Goal: Task Accomplishment & Management: Complete application form

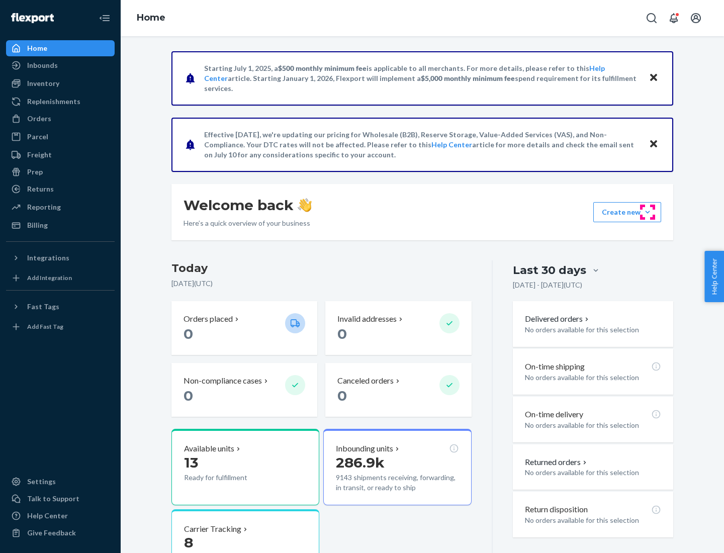
click at [648, 212] on button "Create new Create new inbound Create new order Create new product" at bounding box center [627, 212] width 68 height 20
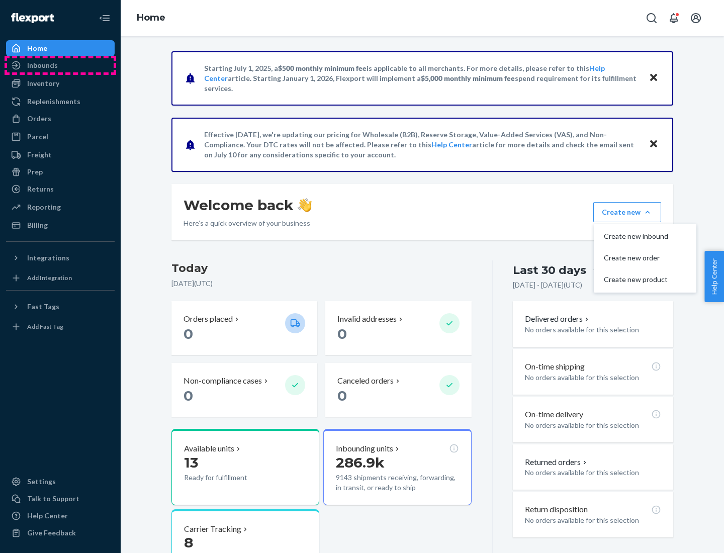
click at [60, 65] on div "Inbounds" at bounding box center [60, 65] width 107 height 14
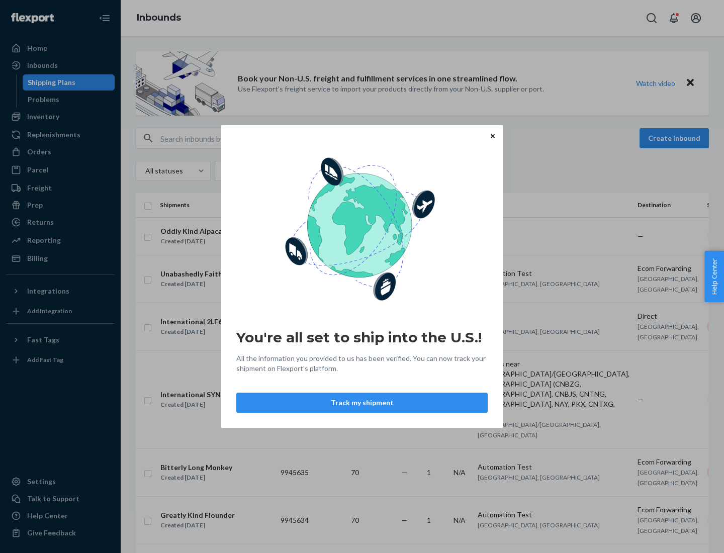
click at [60, 117] on div "You're all set to ship into the U.S.! All the information you provided to us ha…" at bounding box center [362, 276] width 724 height 553
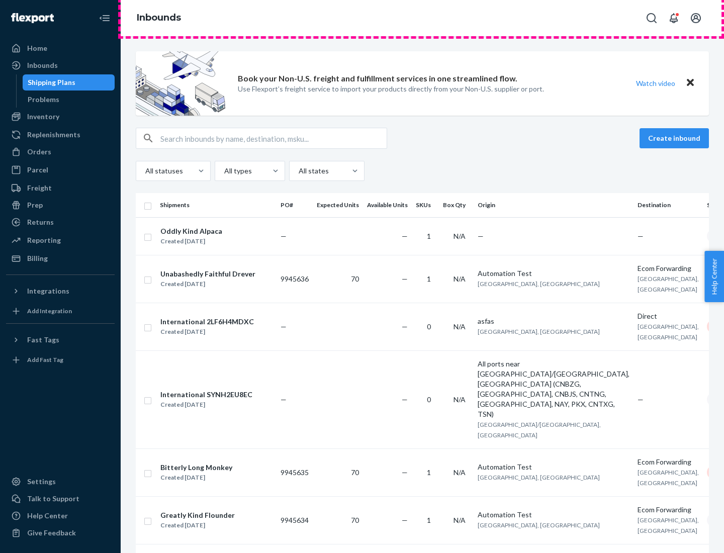
click at [422, 18] on div "Inbounds" at bounding box center [422, 18] width 603 height 36
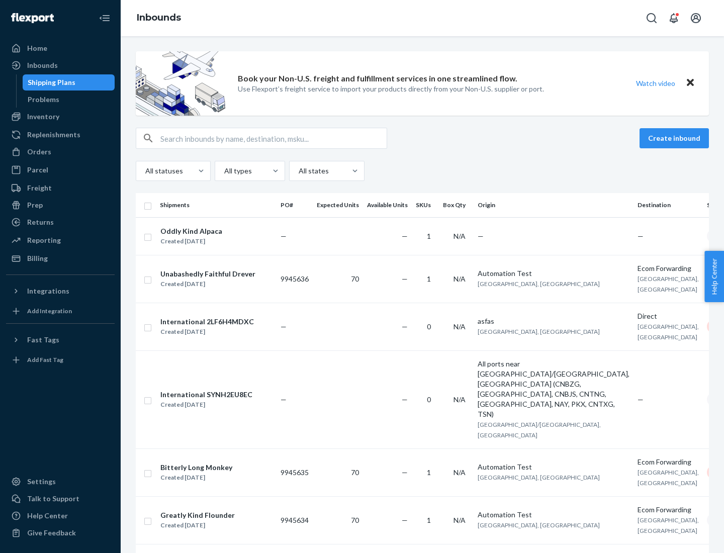
click at [422, 171] on div "All statuses All types All states" at bounding box center [422, 171] width 573 height 20
click at [50, 82] on div "Shipping Plans" at bounding box center [52, 82] width 48 height 10
click at [676, 138] on button "Create inbound" at bounding box center [674, 138] width 69 height 20
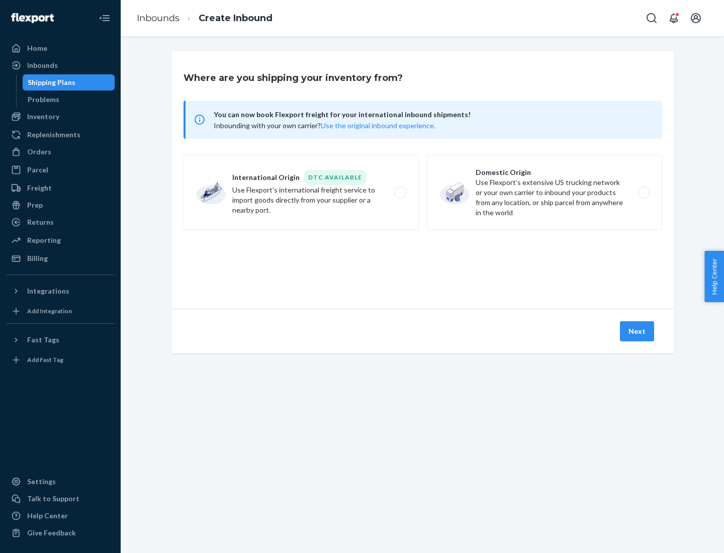
click at [301, 193] on label "International Origin DTC Available Use Flexport's international freight service…" at bounding box center [301, 192] width 235 height 75
click at [400, 193] on input "International Origin DTC Available Use Flexport's international freight service…" at bounding box center [403, 193] width 7 height 7
radio input "true"
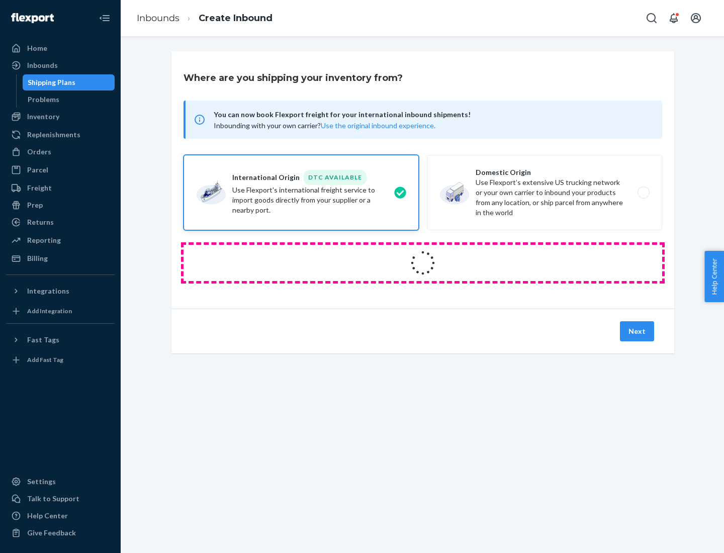
click at [423, 263] on icon at bounding box center [423, 263] width 28 height 28
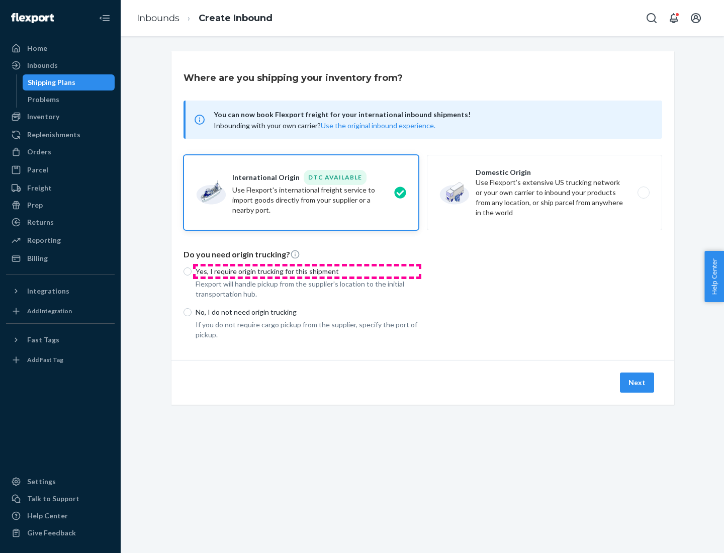
click at [307, 271] on p "Yes, I require origin trucking for this shipment" at bounding box center [307, 272] width 223 height 10
click at [192, 271] on input "Yes, I require origin trucking for this shipment" at bounding box center [188, 272] width 8 height 8
radio input "true"
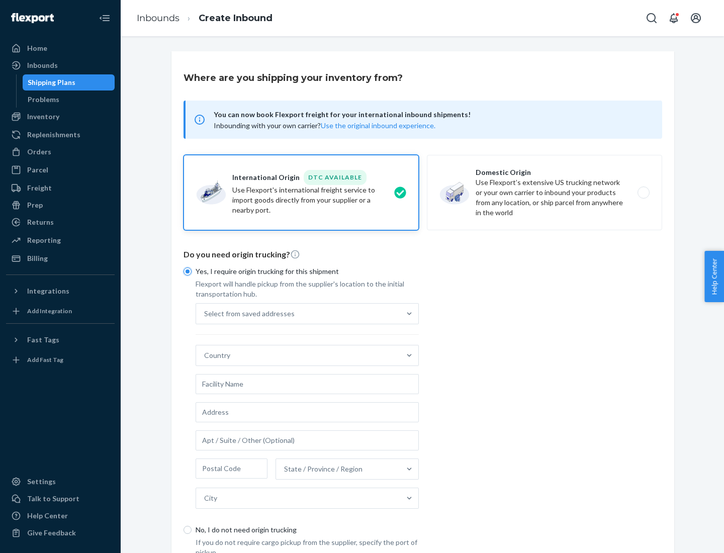
scroll to position [19, 0]
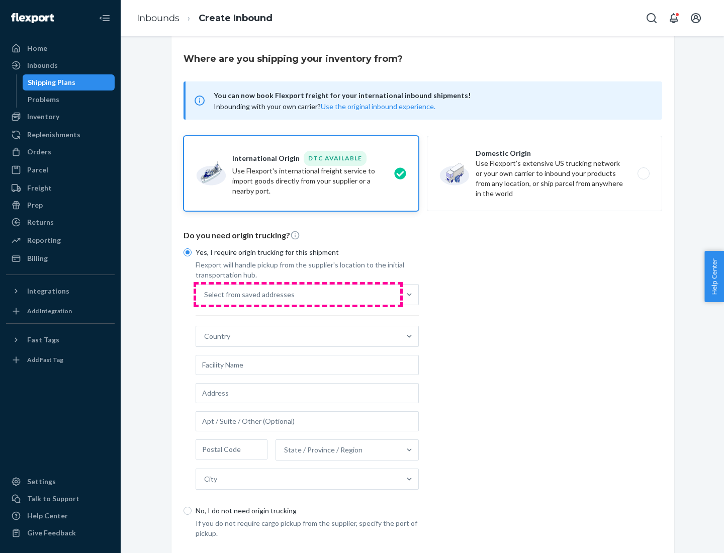
click at [298, 294] on div "Select from saved addresses" at bounding box center [298, 295] width 204 height 20
click at [205, 294] on input "Select from saved addresses" at bounding box center [204, 295] width 1 height 10
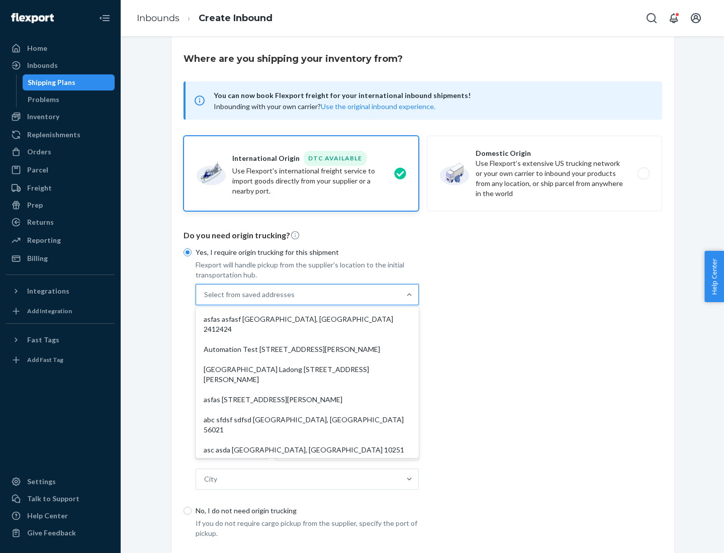
scroll to position [44, 0]
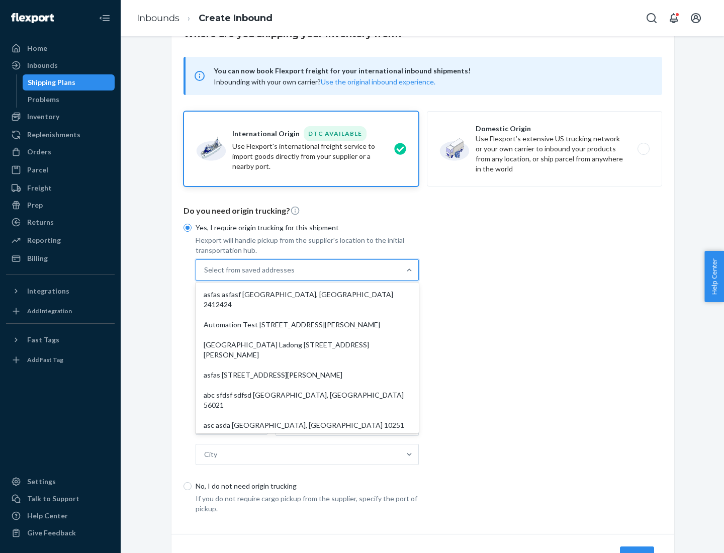
click at [307, 294] on div "asfas asfasf [GEOGRAPHIC_DATA], [GEOGRAPHIC_DATA] 2412424" at bounding box center [307, 300] width 219 height 30
click at [205, 275] on input "option asfas asfasf [GEOGRAPHIC_DATA], [GEOGRAPHIC_DATA] 2412424 focused, 1 of …" at bounding box center [204, 270] width 1 height 10
type input "asfas"
type input "asfasf"
type input "2412424"
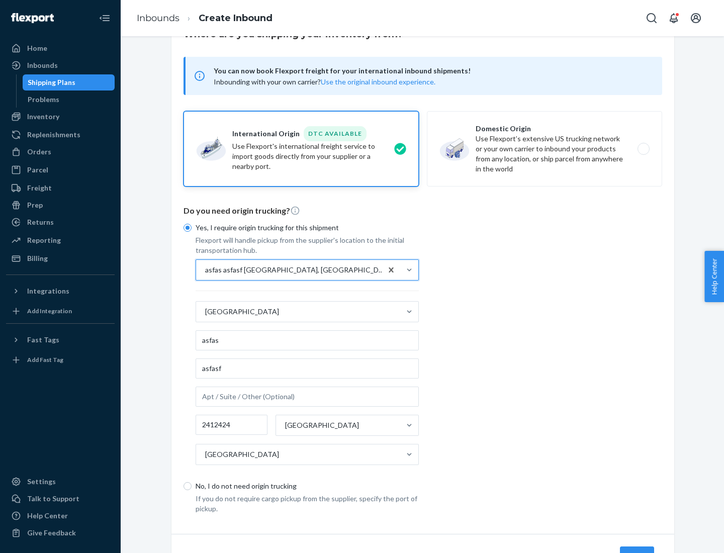
scroll to position [94, 0]
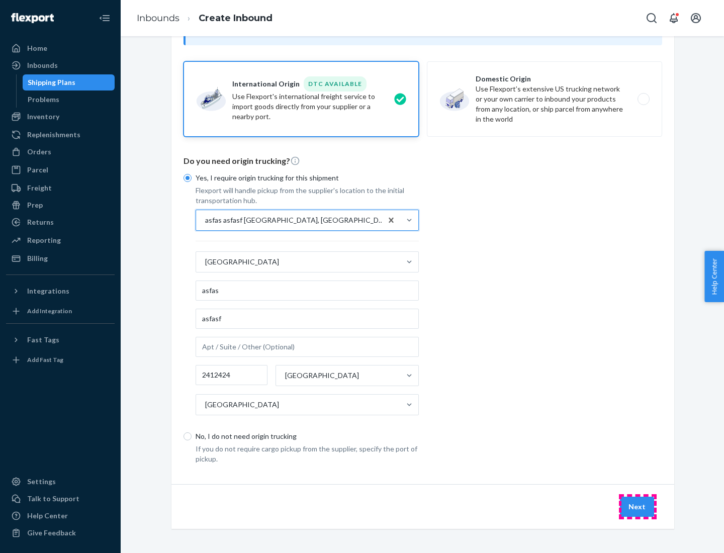
click at [638, 506] on button "Next" at bounding box center [637, 507] width 34 height 20
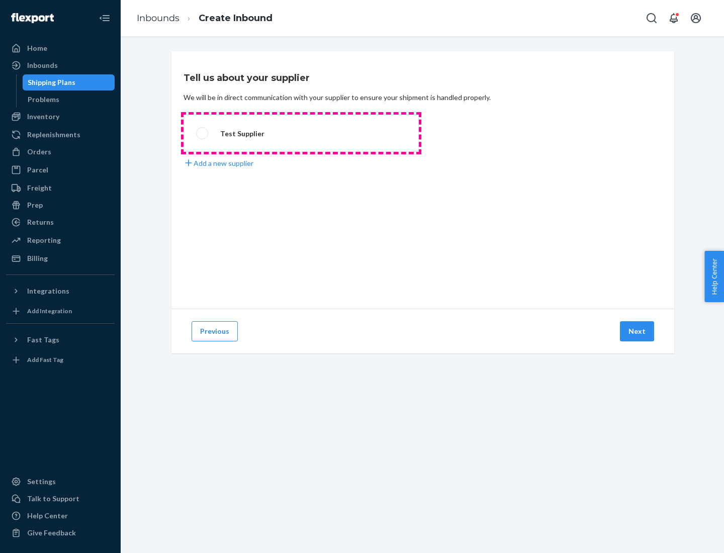
click at [301, 133] on label "Test Supplier" at bounding box center [301, 133] width 235 height 37
click at [203, 133] on input "Test Supplier" at bounding box center [199, 133] width 7 height 7
radio input "true"
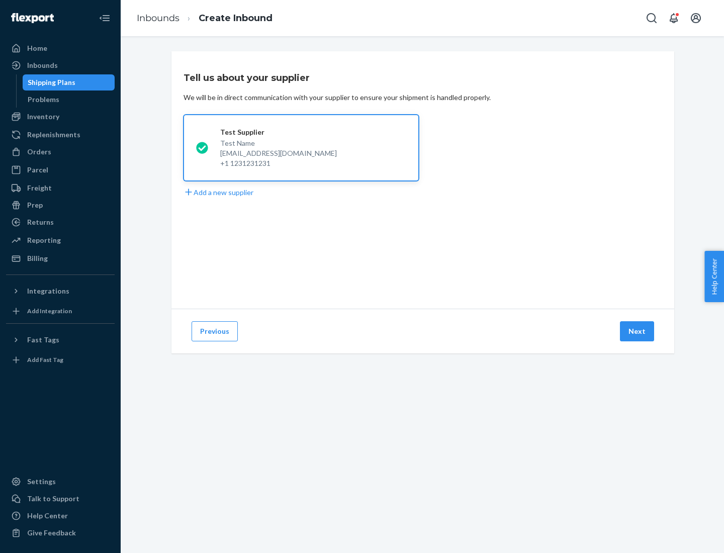
click at [638, 331] on button "Next" at bounding box center [637, 331] width 34 height 20
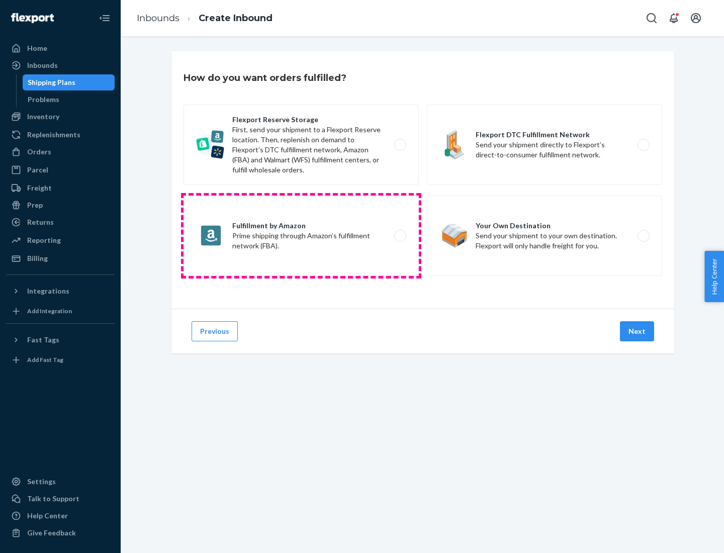
click at [301, 236] on label "Fulfillment by Amazon Prime shipping through Amazon’s fulfillment network (FBA)." at bounding box center [301, 236] width 235 height 80
click at [400, 236] on input "Fulfillment by Amazon Prime shipping through Amazon’s fulfillment network (FBA)." at bounding box center [403, 236] width 7 height 7
radio input "true"
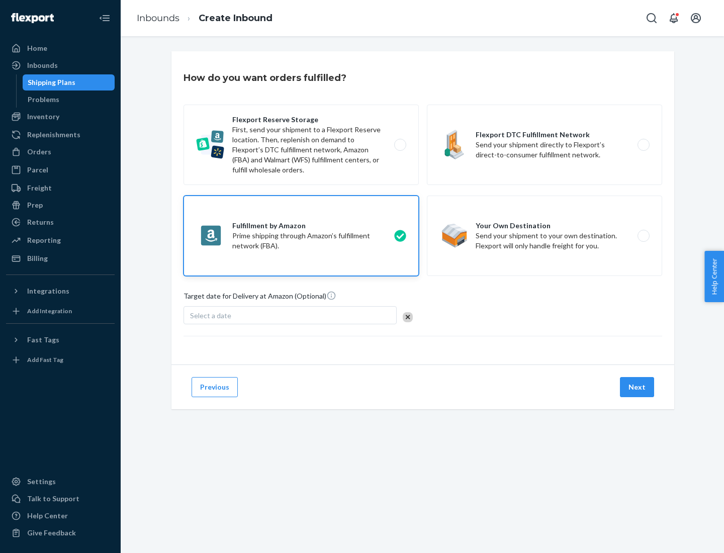
click at [638, 387] on button "Next" at bounding box center [637, 387] width 34 height 20
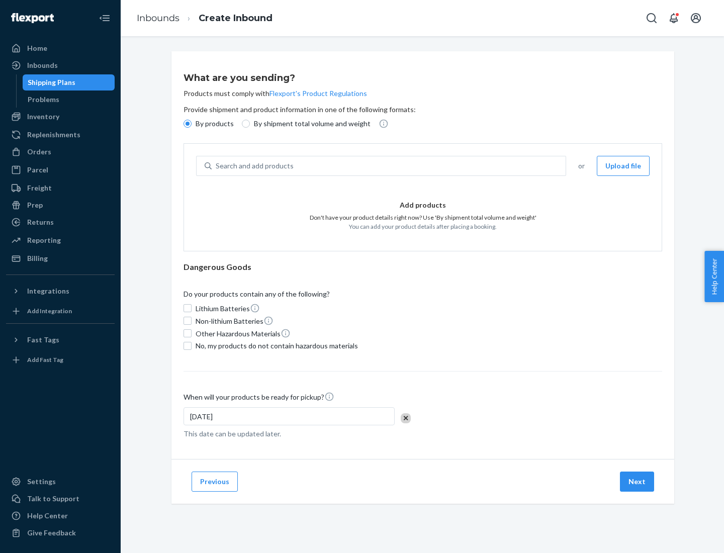
click at [309, 124] on p "By shipment total volume and weight" at bounding box center [312, 124] width 117 height 10
click at [250, 124] on input "By shipment total volume and weight" at bounding box center [246, 124] width 8 height 8
radio input "true"
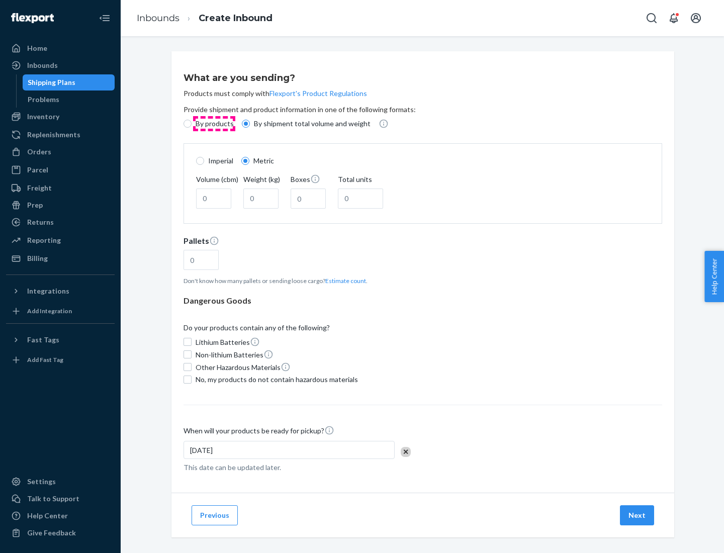
click at [214, 124] on p "By products" at bounding box center [215, 124] width 38 height 10
click at [192, 124] on input "By products" at bounding box center [188, 124] width 8 height 8
radio input "true"
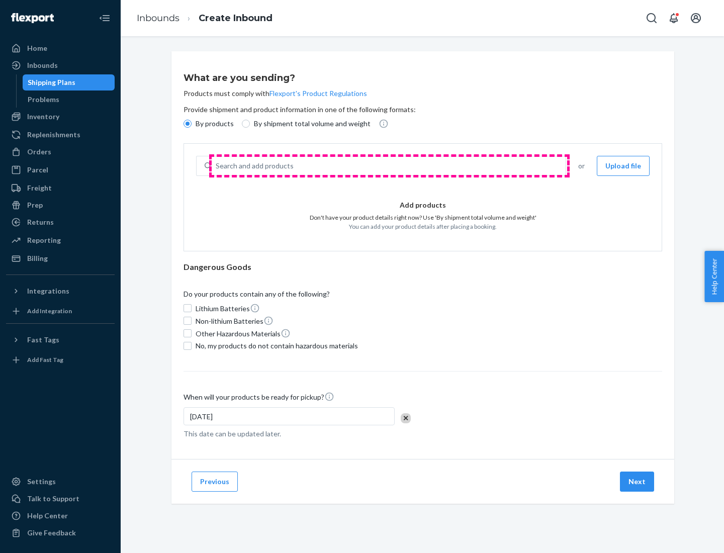
click at [389, 166] on div "Search and add products" at bounding box center [389, 166] width 354 height 18
click at [217, 166] on input "Search and add products" at bounding box center [216, 166] width 1 height 10
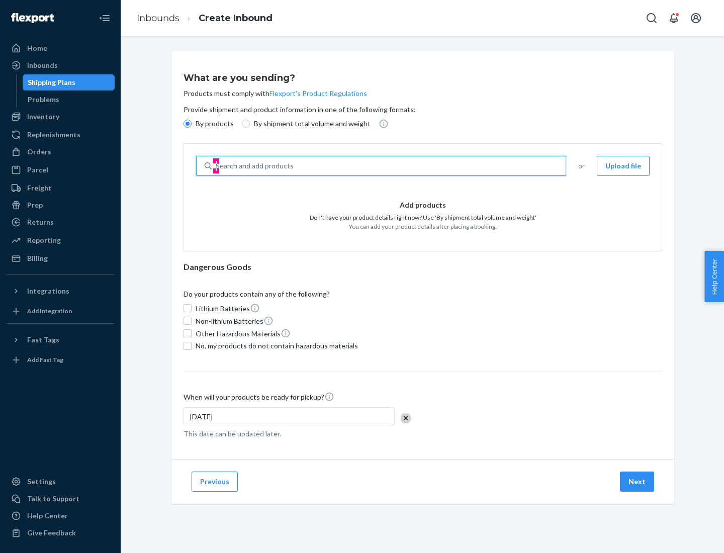
type input "test"
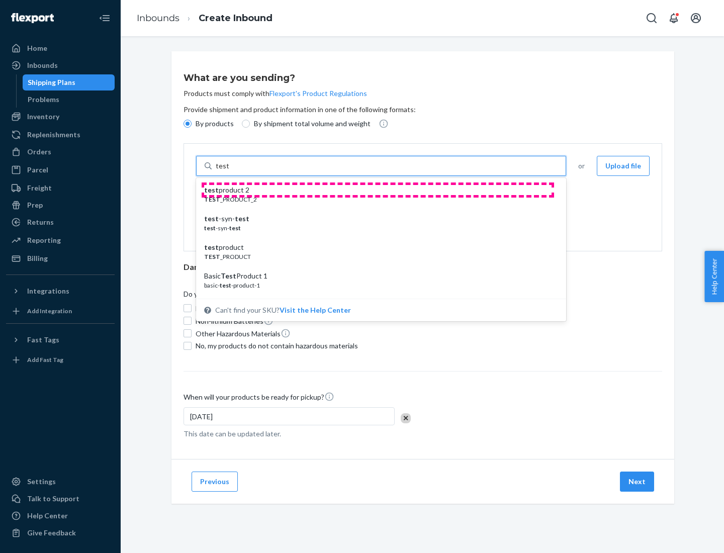
click at [378, 190] on div "test product 2" at bounding box center [377, 190] width 346 height 10
click at [229, 171] on input "test" at bounding box center [222, 166] width 13 height 10
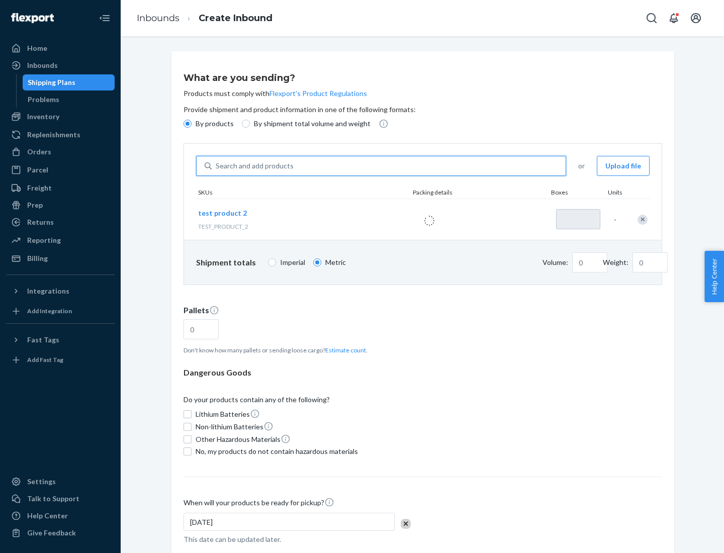
type input "1"
type input "0.02"
type input "22.23"
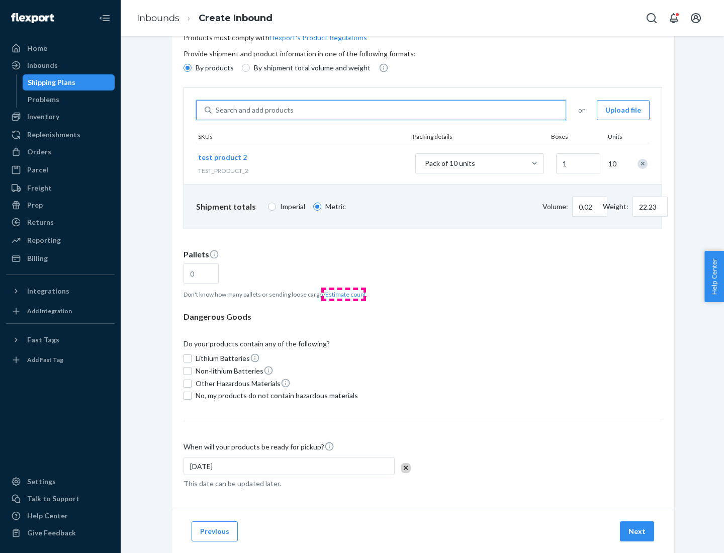
click at [343, 294] on button "Estimate count" at bounding box center [345, 294] width 41 height 9
type input "1"
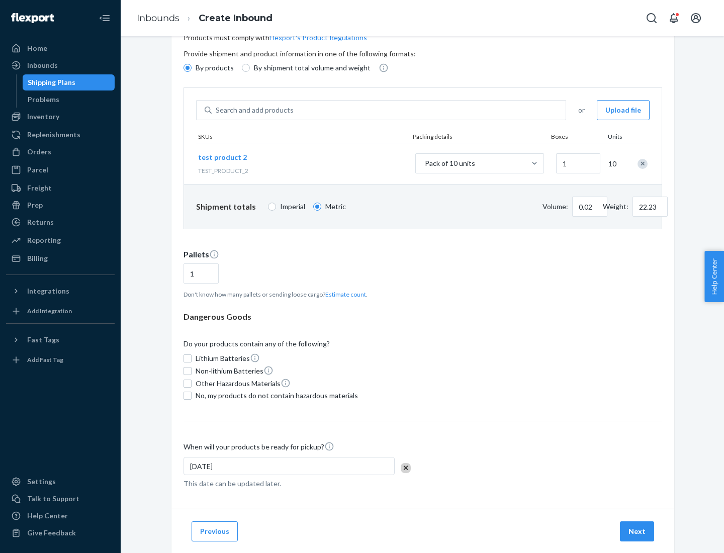
scroll to position [80, 0]
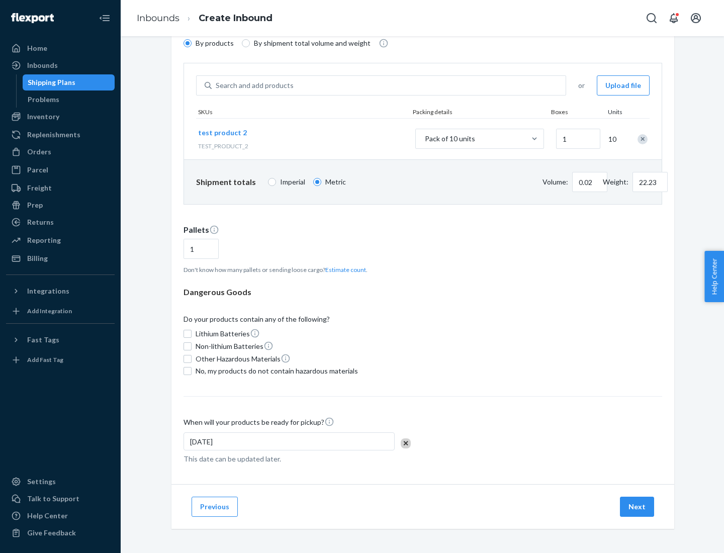
click at [275, 371] on span "No, my products do not contain hazardous materials" at bounding box center [277, 371] width 162 height 10
click at [192, 371] on input "No, my products do not contain hazardous materials" at bounding box center [188, 371] width 8 height 8
checkbox input "true"
click at [638, 507] on button "Next" at bounding box center [637, 507] width 34 height 20
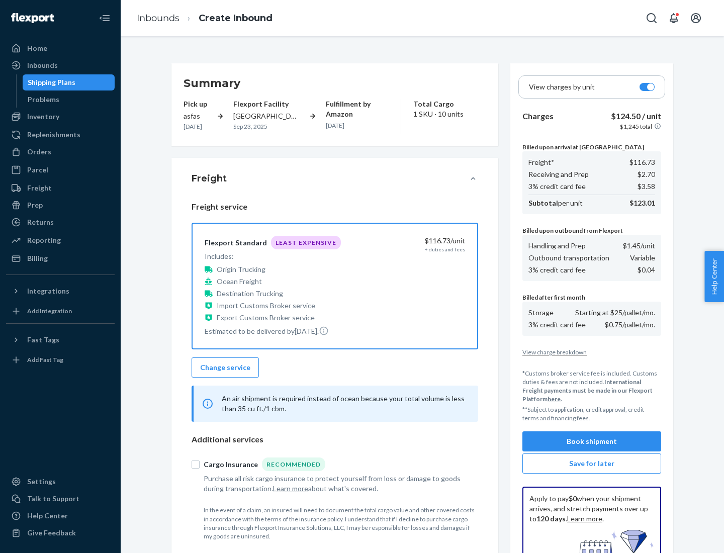
scroll to position [147, 0]
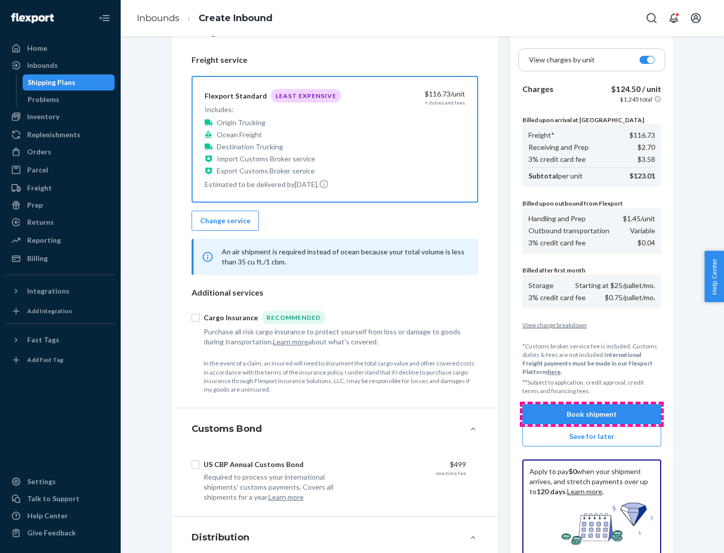
click at [592, 414] on button "Book shipment" at bounding box center [591, 414] width 139 height 20
